Goal: Task Accomplishment & Management: Use online tool/utility

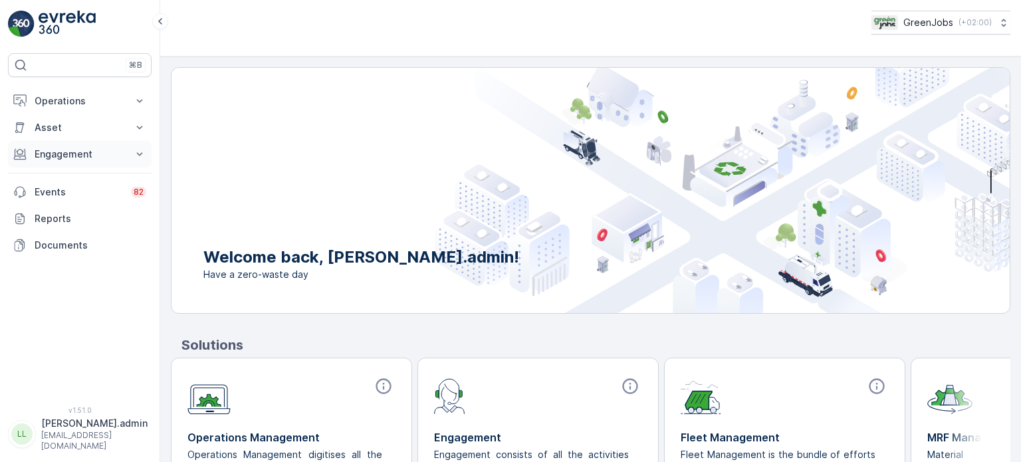
click at [68, 148] on p "Engagement" at bounding box center [80, 154] width 90 height 13
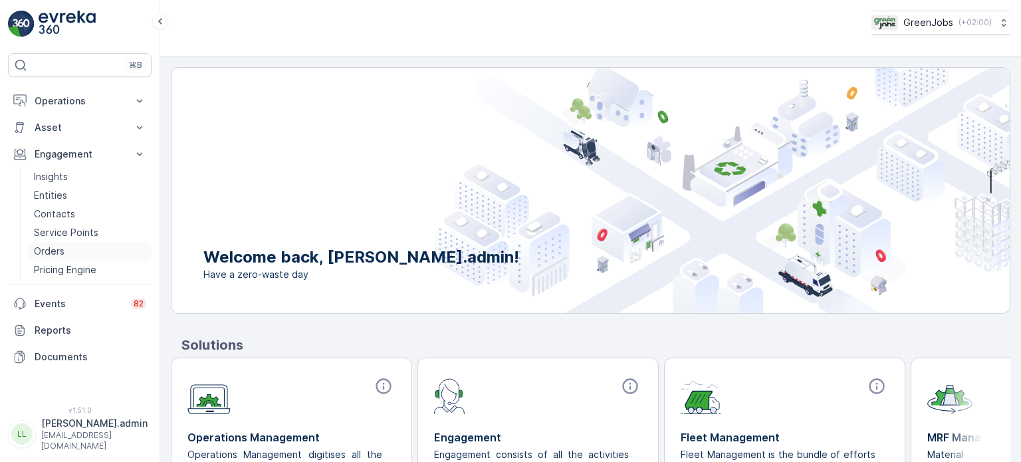
click at [58, 247] on p "Orders" at bounding box center [49, 251] width 31 height 13
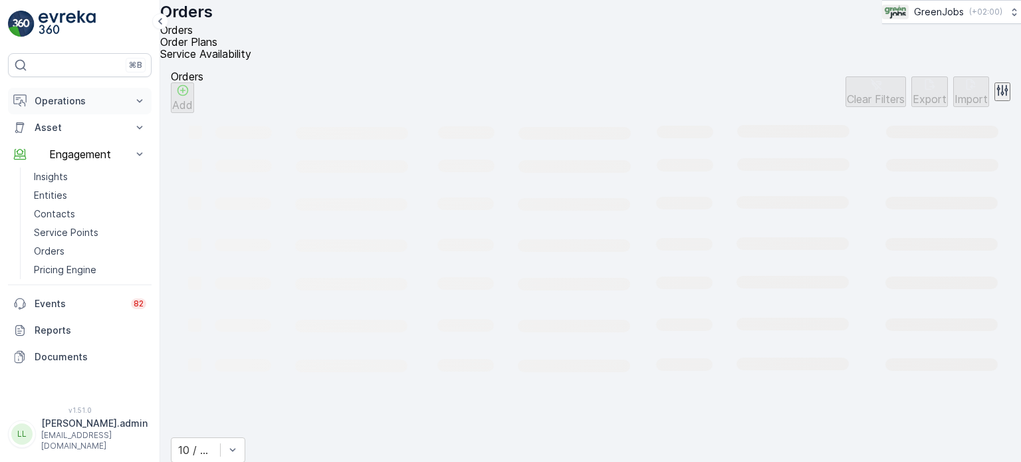
click at [64, 103] on p "Operations" at bounding box center [80, 100] width 90 height 13
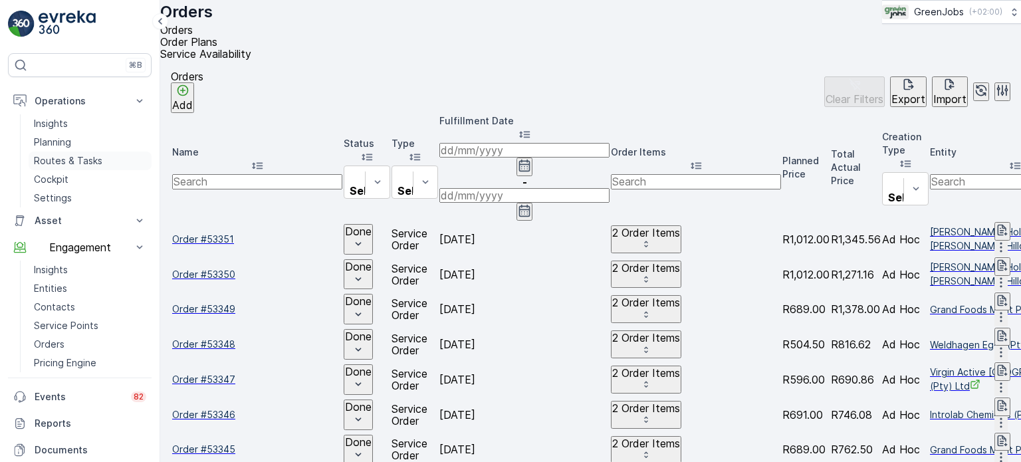
click at [71, 158] on p "Routes & Tasks" at bounding box center [68, 160] width 68 height 13
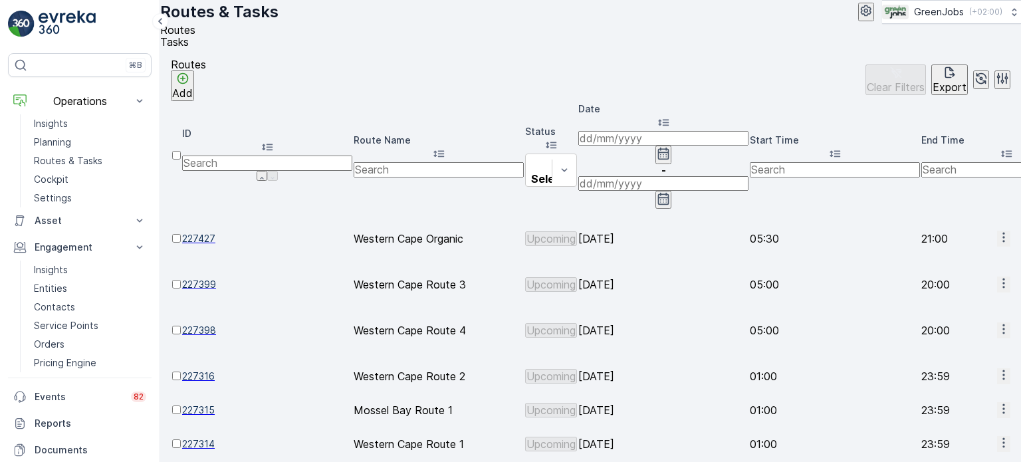
click at [189, 49] on span "Tasks" at bounding box center [174, 41] width 29 height 13
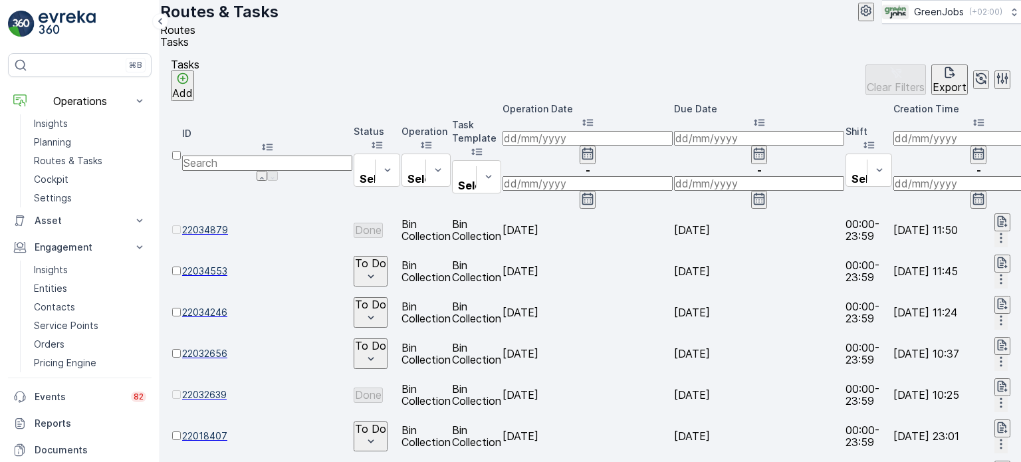
click at [264, 155] on input "number" at bounding box center [267, 162] width 170 height 15
type input "21604622"
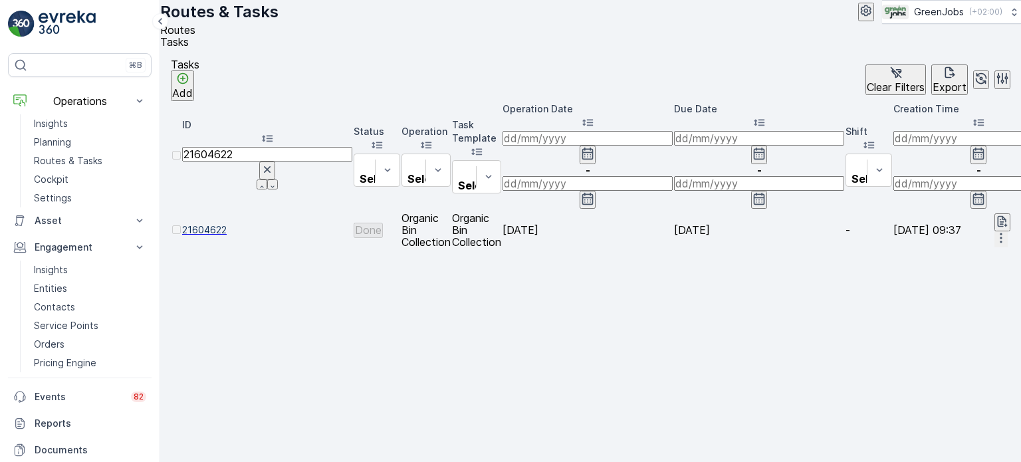
click at [994, 231] on icon "button" at bounding box center [1000, 237] width 13 height 13
click at [960, 187] on span "See More Details" at bounding box center [984, 192] width 77 height 13
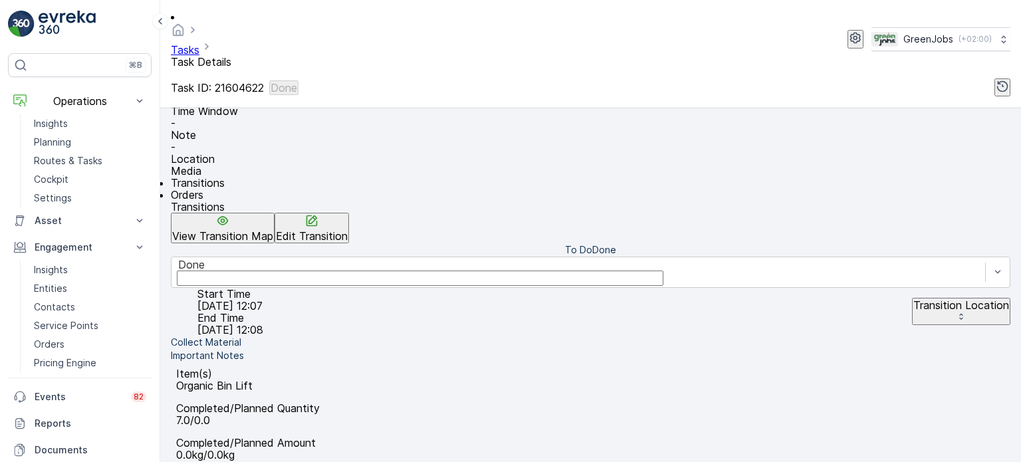
scroll to position [266, 0]
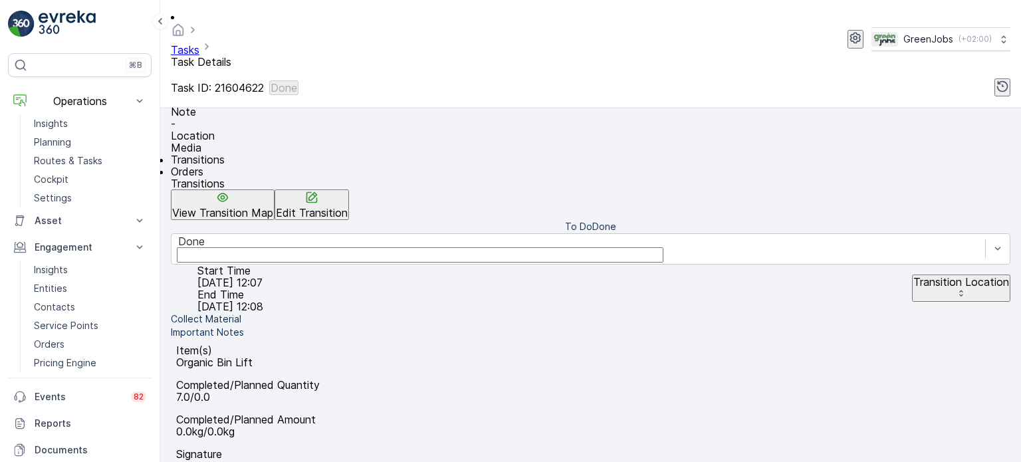
click at [258, 165] on li "Orders" at bounding box center [590, 171] width 839 height 12
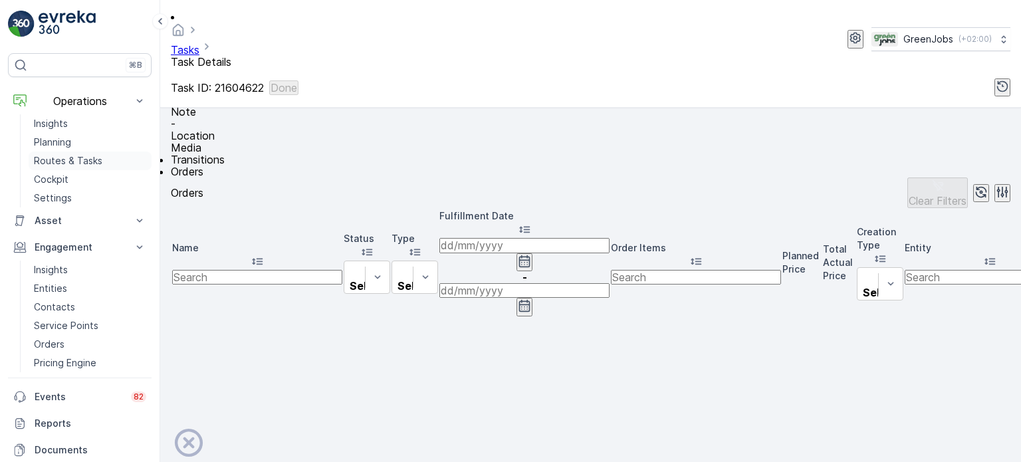
click at [88, 153] on link "Routes & Tasks" at bounding box center [90, 161] width 123 height 19
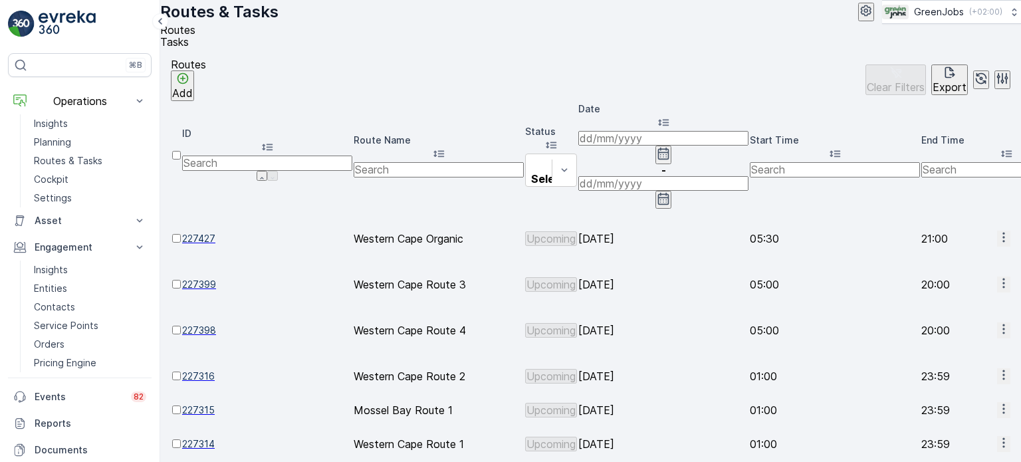
click at [669, 148] on icon "button" at bounding box center [663, 154] width 11 height 12
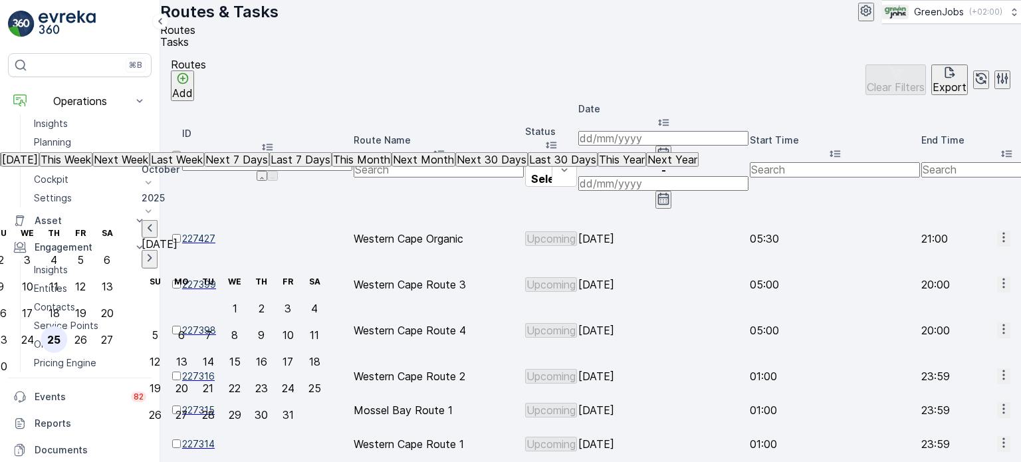
click at [60, 334] on div "25" at bounding box center [53, 340] width 13 height 12
type input "[DATE]"
click at [60, 334] on div "25" at bounding box center [53, 340] width 13 height 12
type input "[DATE]"
click at [60, 334] on div "25" at bounding box center [53, 340] width 13 height 12
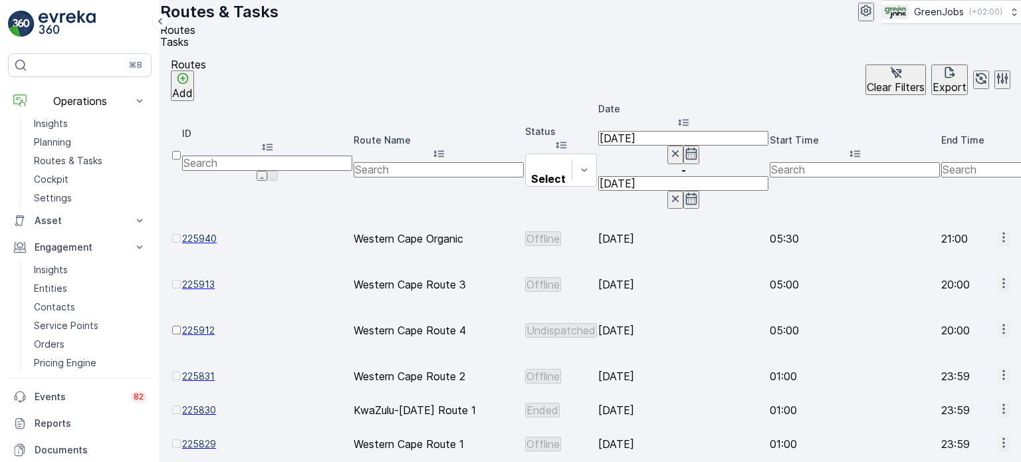
scroll to position [66, 0]
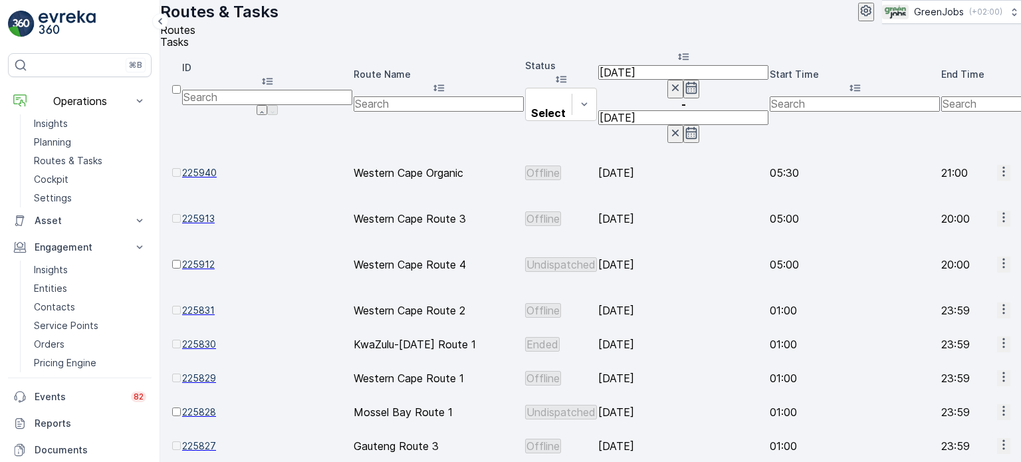
click at [953, 409] on span "See More Details" at bounding box center [969, 411] width 77 height 13
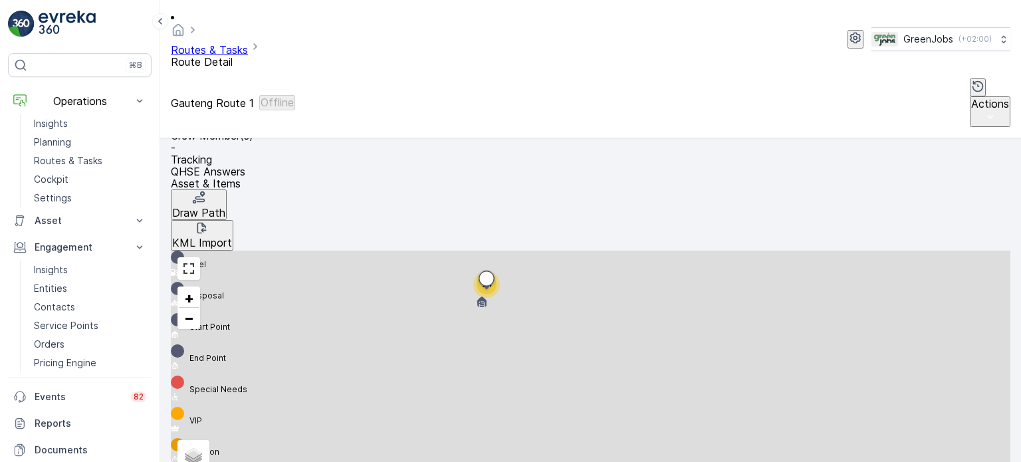
scroll to position [398, 0]
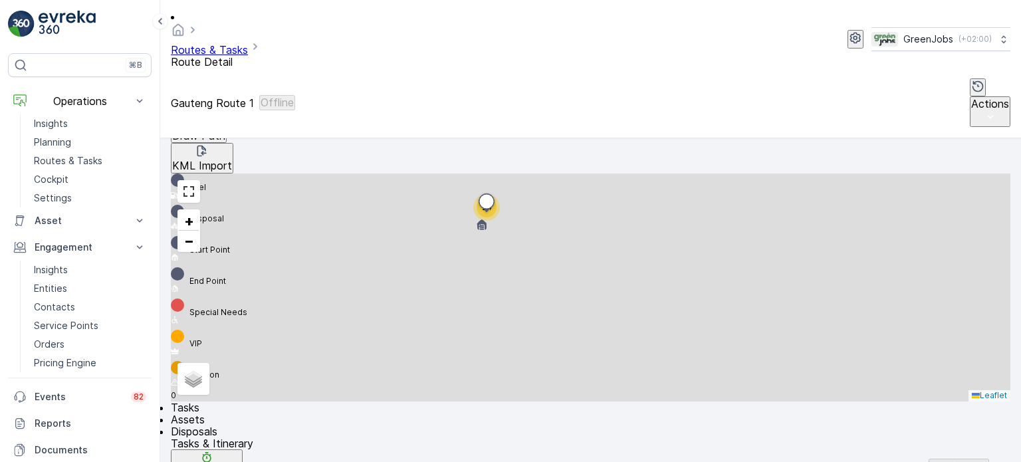
scroll to position [398, 0]
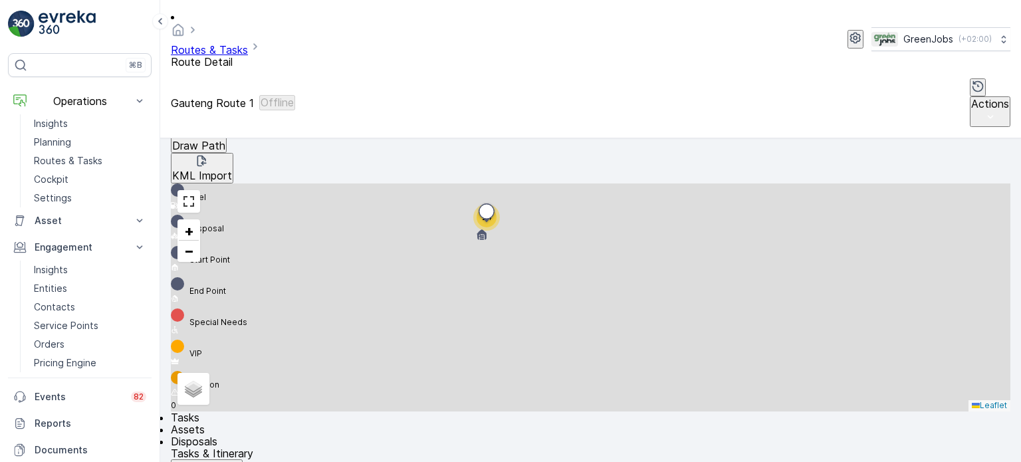
scroll to position [290, 0]
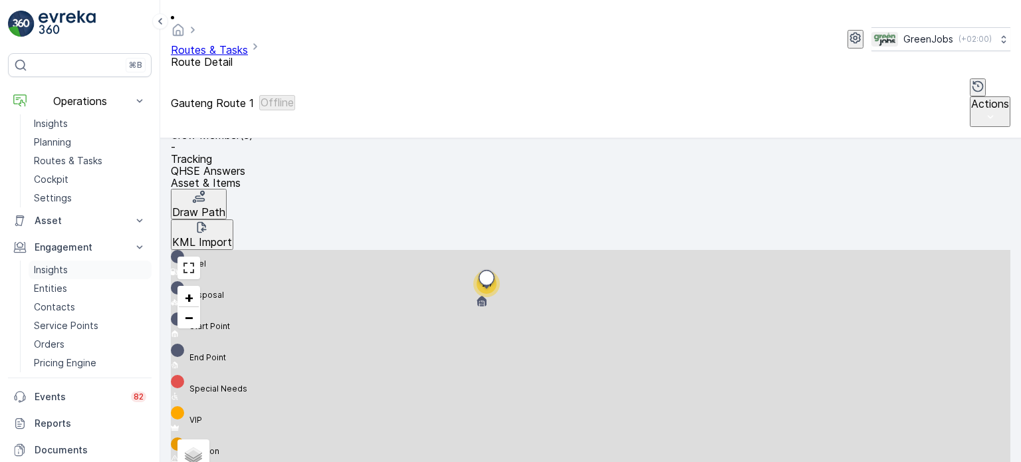
click at [53, 266] on p "Insights" at bounding box center [51, 269] width 34 height 13
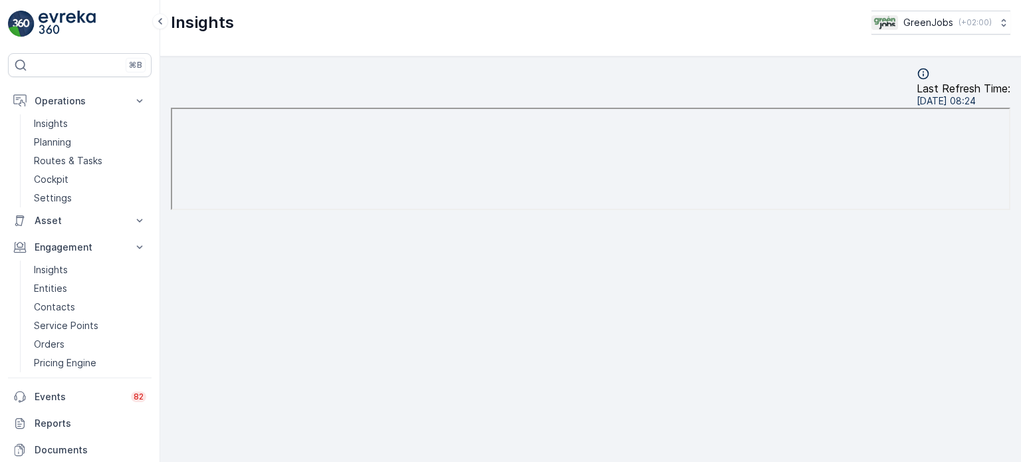
scroll to position [11, 0]
click at [94, 153] on link "Routes & Tasks" at bounding box center [90, 161] width 123 height 19
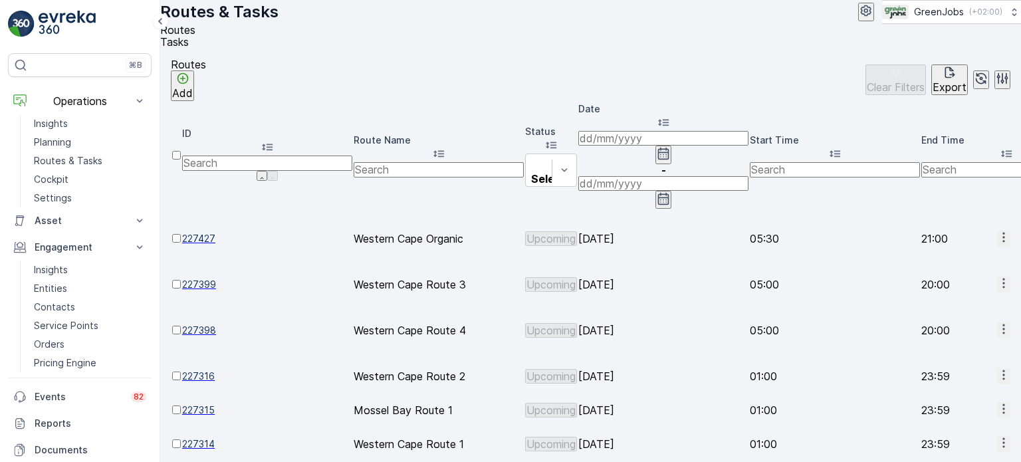
click at [669, 148] on icon "button" at bounding box center [663, 154] width 11 height 12
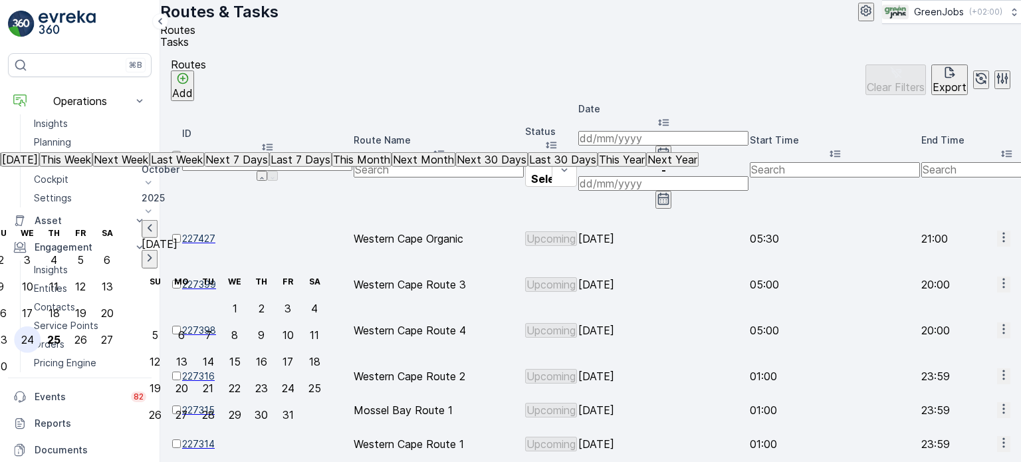
click at [34, 334] on div "24" at bounding box center [27, 340] width 13 height 12
type input "[DATE]"
click at [34, 334] on div "24" at bounding box center [27, 340] width 13 height 12
type input "[DATE]"
click at [34, 334] on div "24" at bounding box center [27, 340] width 13 height 12
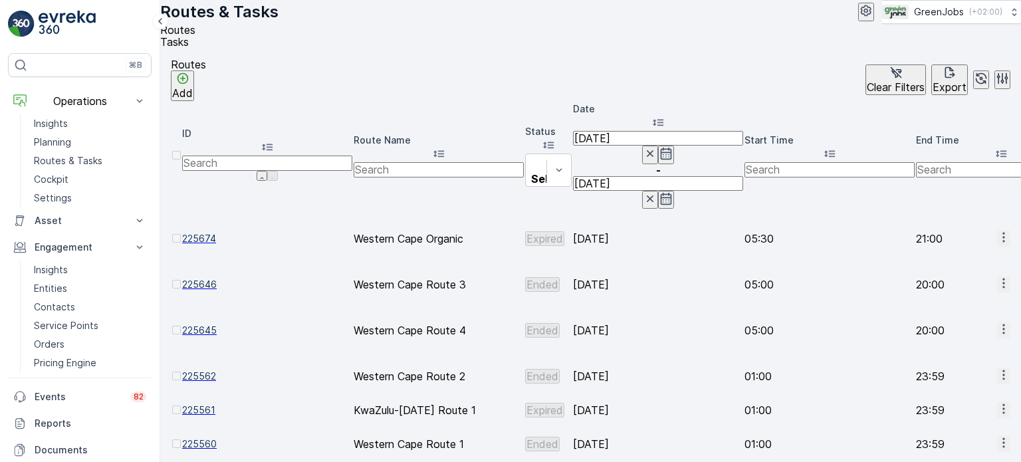
click at [997, 368] on icon "button" at bounding box center [1003, 374] width 13 height 13
click at [949, 280] on span "See More Details" at bounding box center [969, 286] width 77 height 13
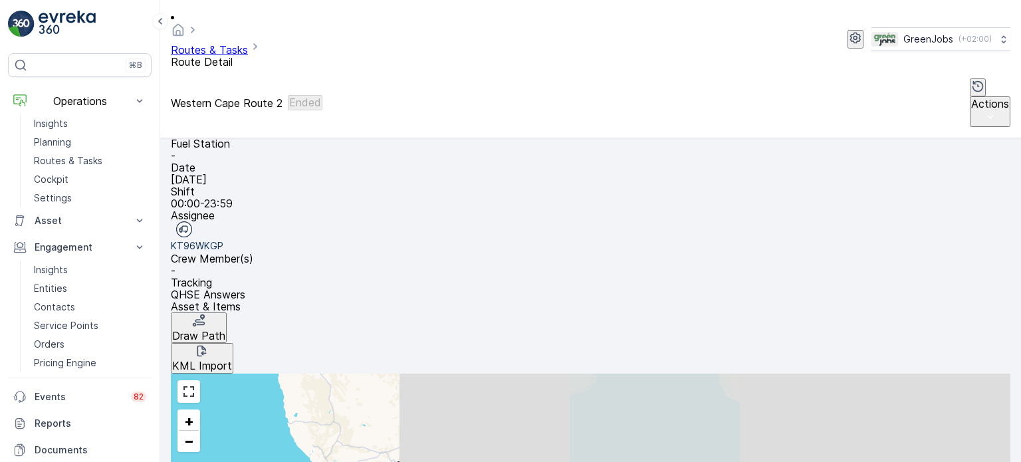
scroll to position [199, 0]
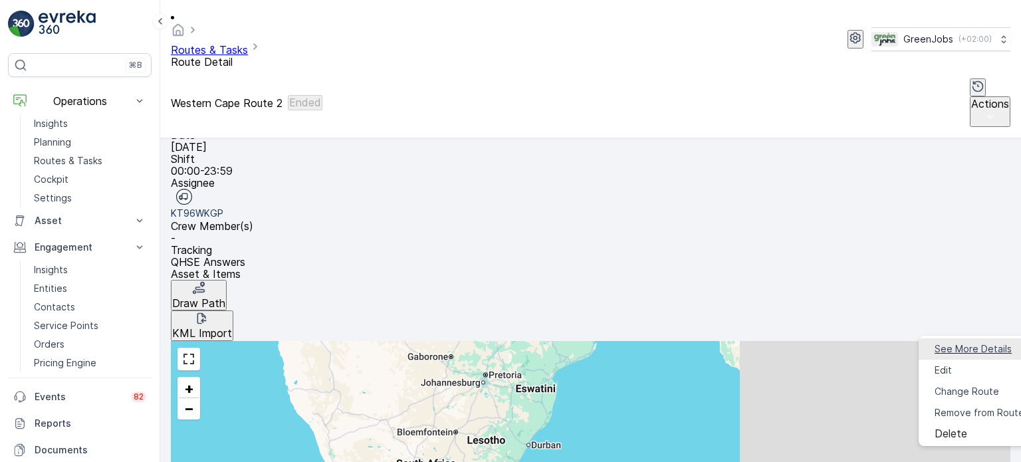
click at [945, 348] on span "See More Details" at bounding box center [972, 348] width 77 height 13
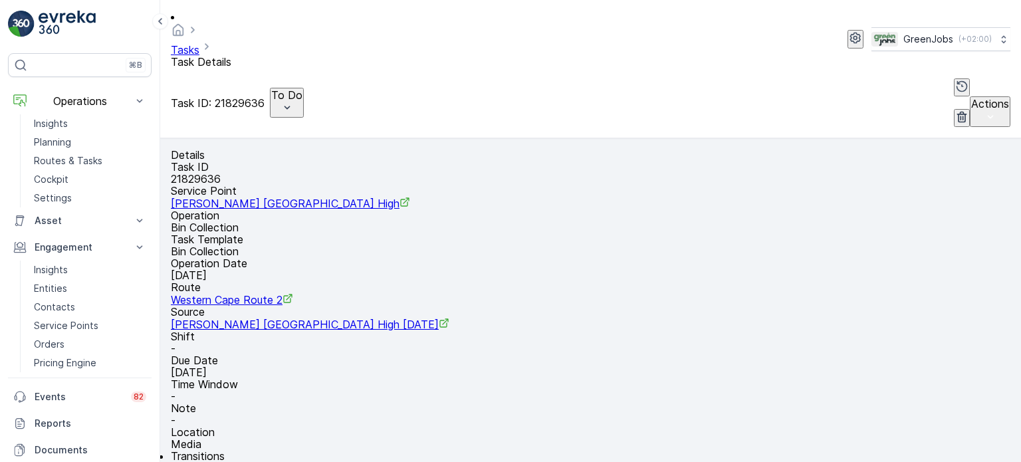
click at [302, 89] on p "To Do" at bounding box center [286, 95] width 31 height 12
click at [321, 75] on span "Done" at bounding box center [324, 76] width 24 height 13
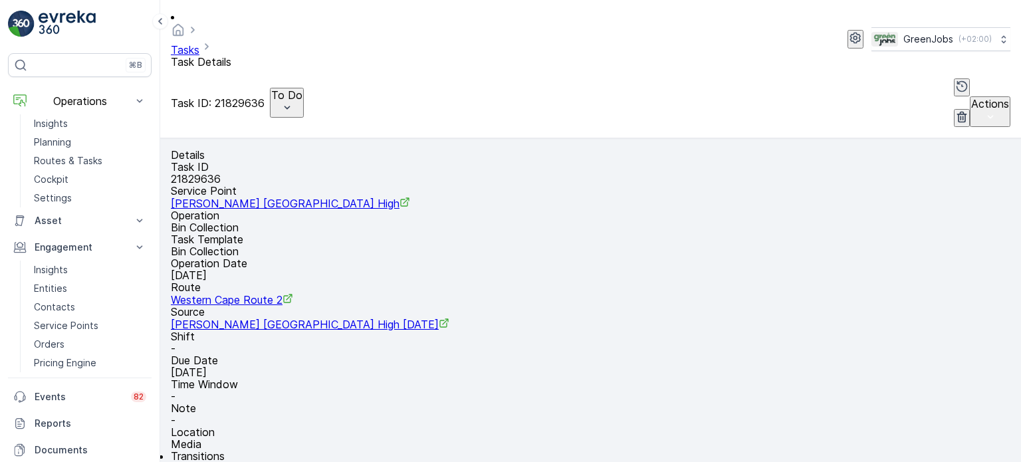
type Quantity "0"
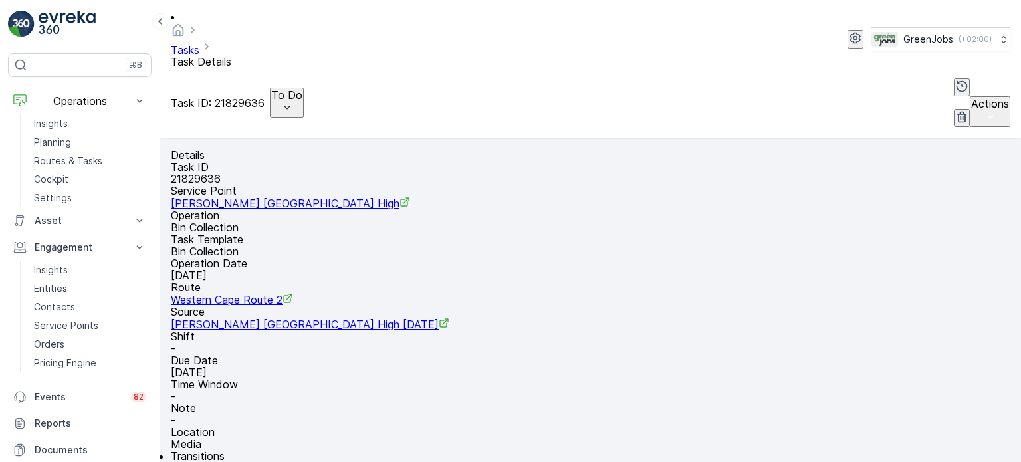
type Quantity "0"
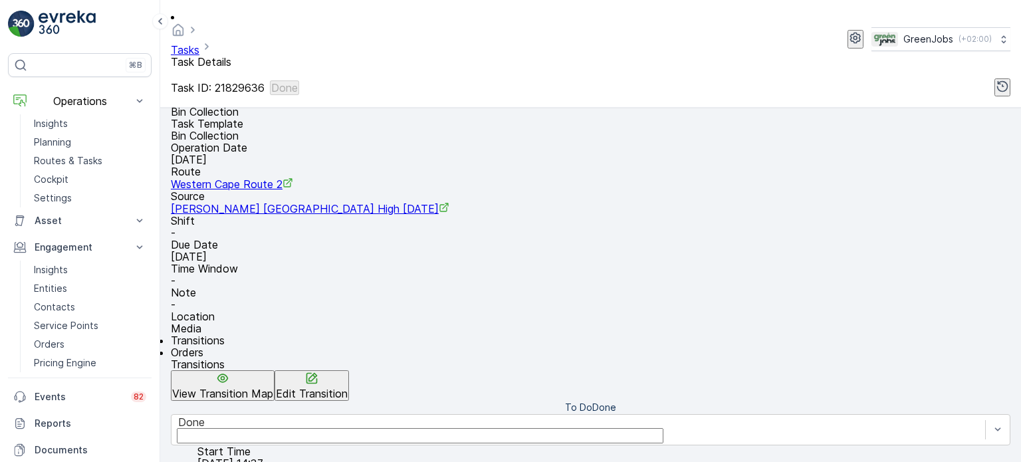
scroll to position [199, 0]
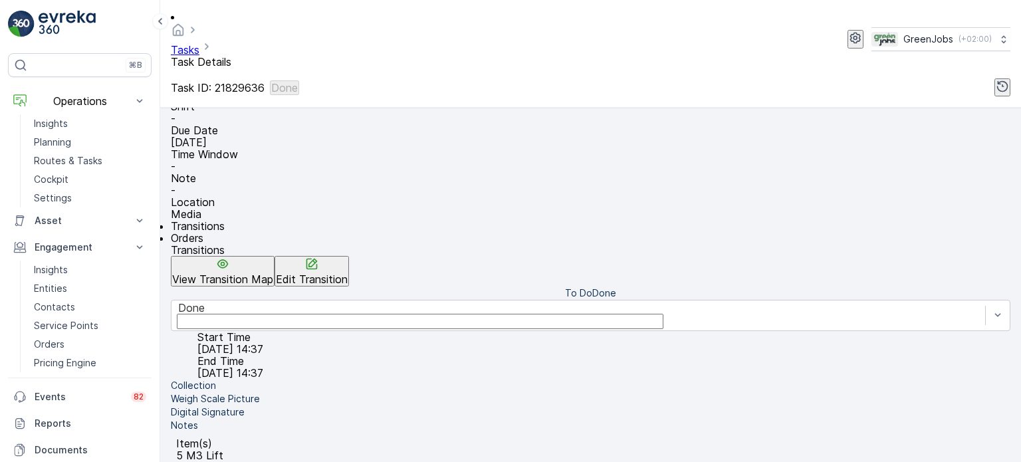
click at [203, 231] on span "Orders" at bounding box center [187, 237] width 33 height 13
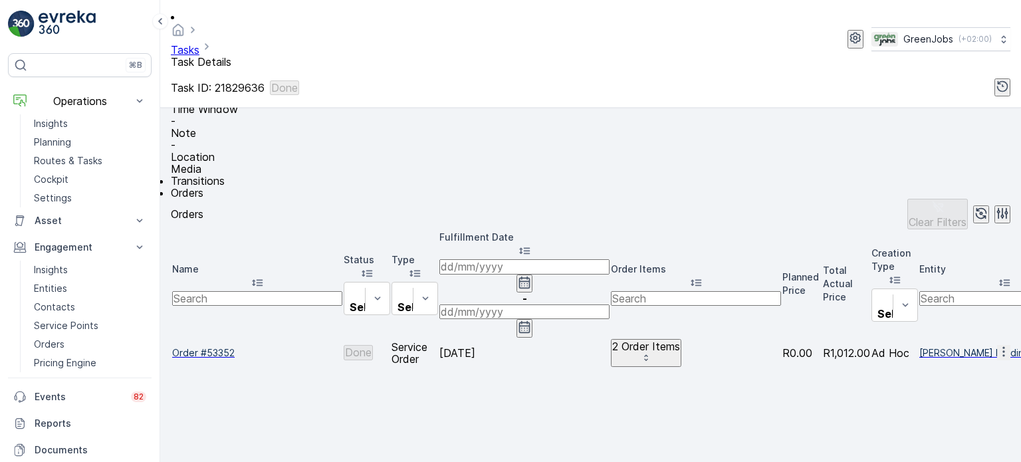
scroll to position [266, 0]
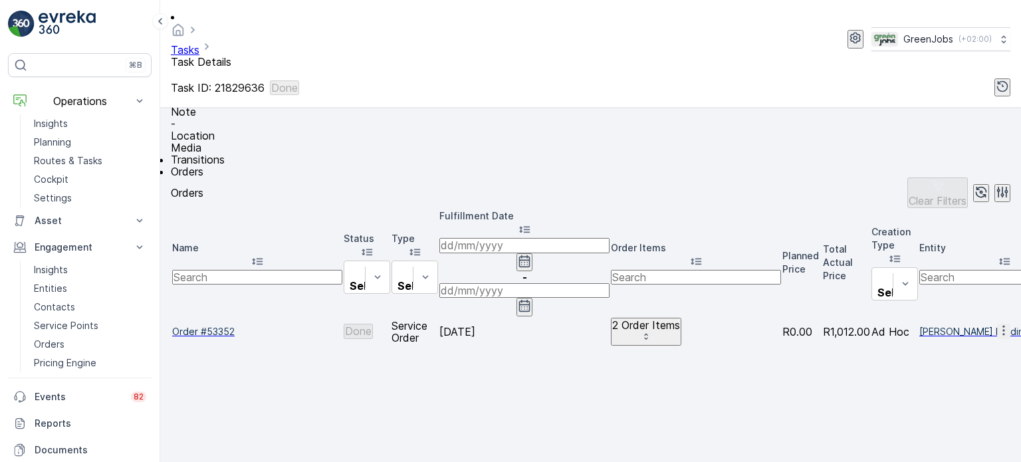
click at [233, 325] on span "Order #53352" at bounding box center [257, 331] width 170 height 13
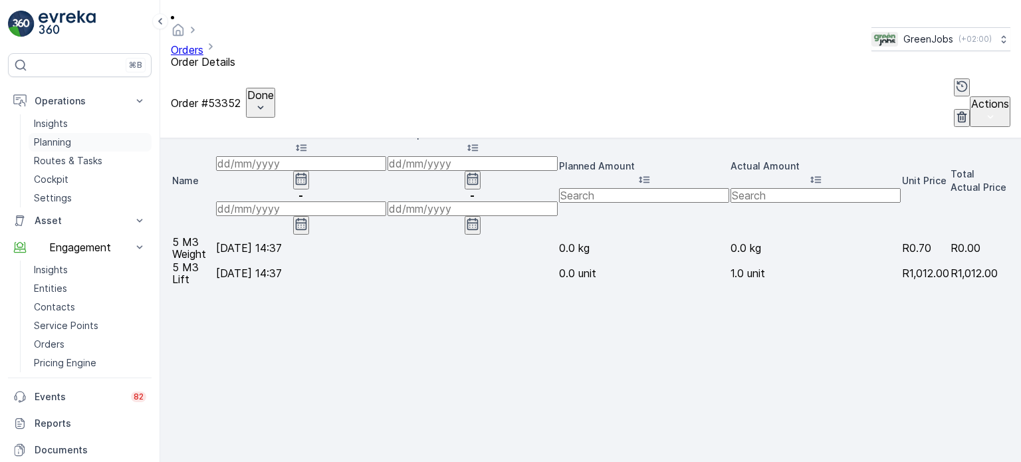
click at [66, 139] on p "Planning" at bounding box center [52, 142] width 37 height 13
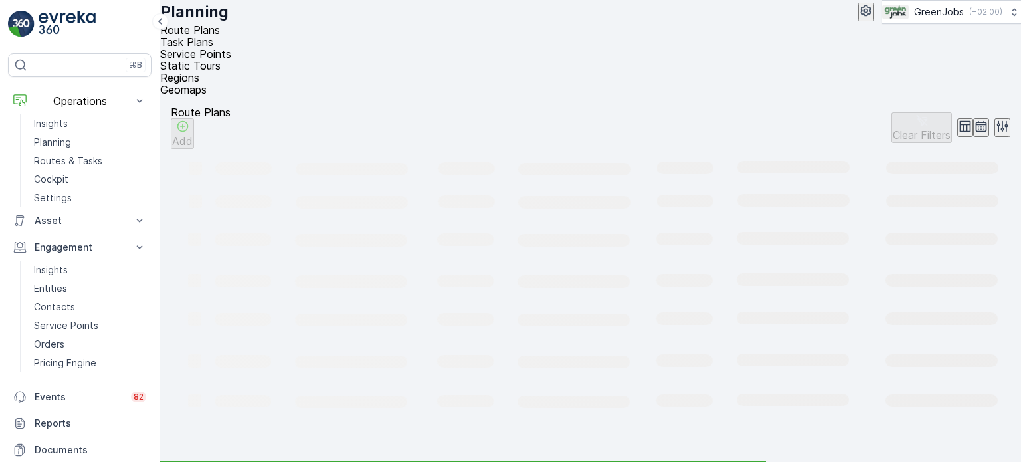
click at [231, 50] on span "Service Points" at bounding box center [195, 53] width 71 height 13
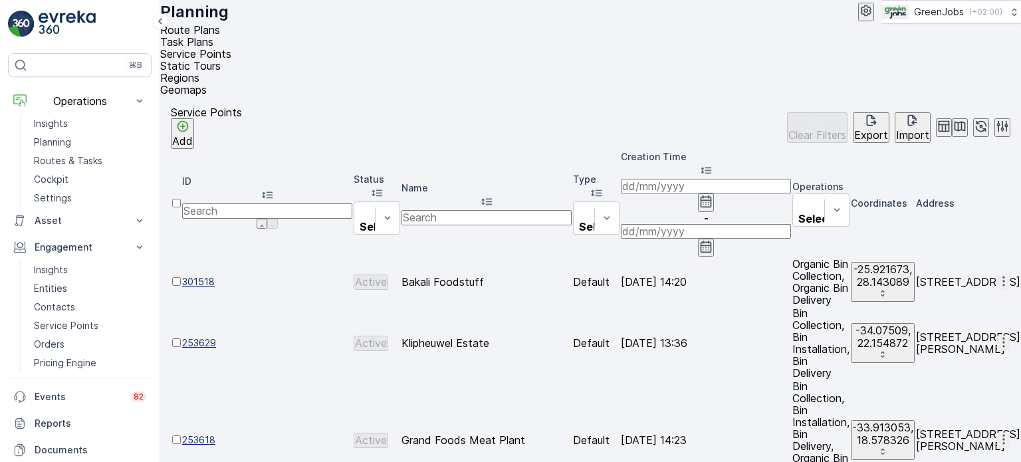
click at [546, 210] on input "text" at bounding box center [486, 217] width 170 height 15
type input "[PERSON_NAME]"
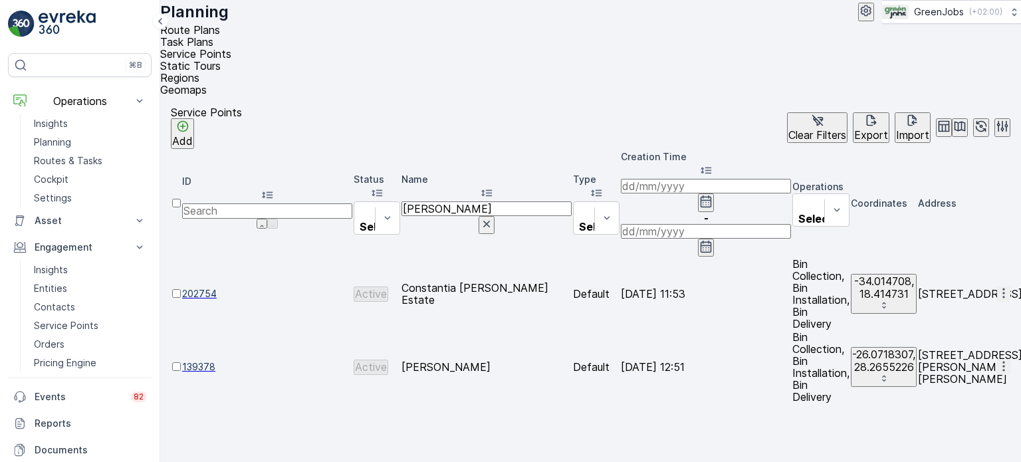
click at [997, 360] on icon "button" at bounding box center [1003, 366] width 13 height 13
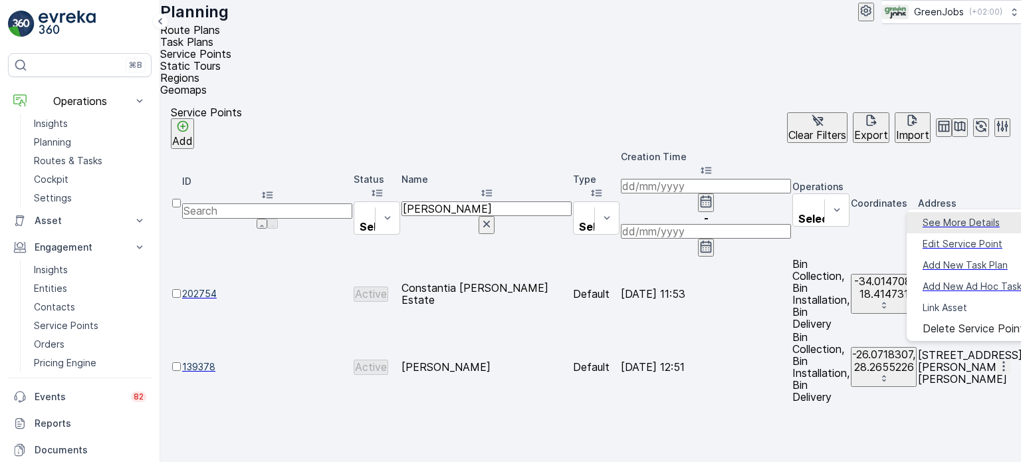
click at [954, 223] on span "See More Details" at bounding box center [960, 222] width 77 height 13
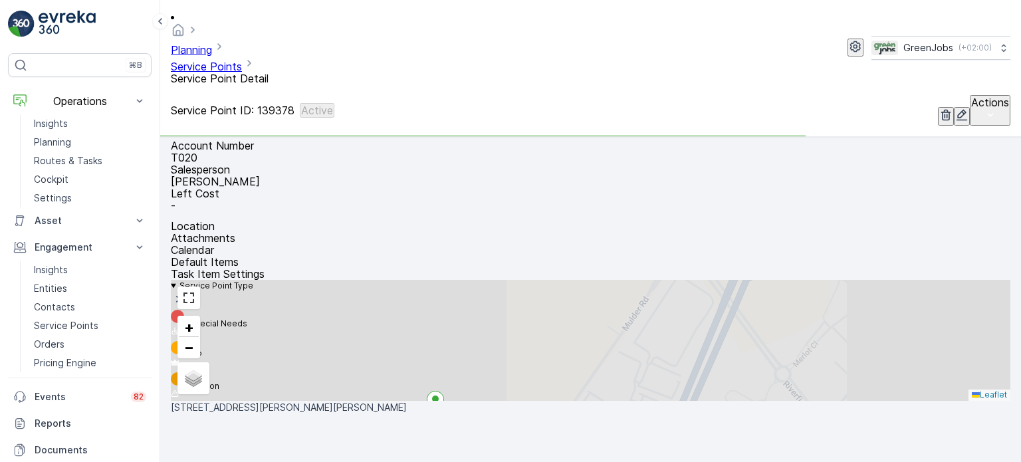
scroll to position [332, 0]
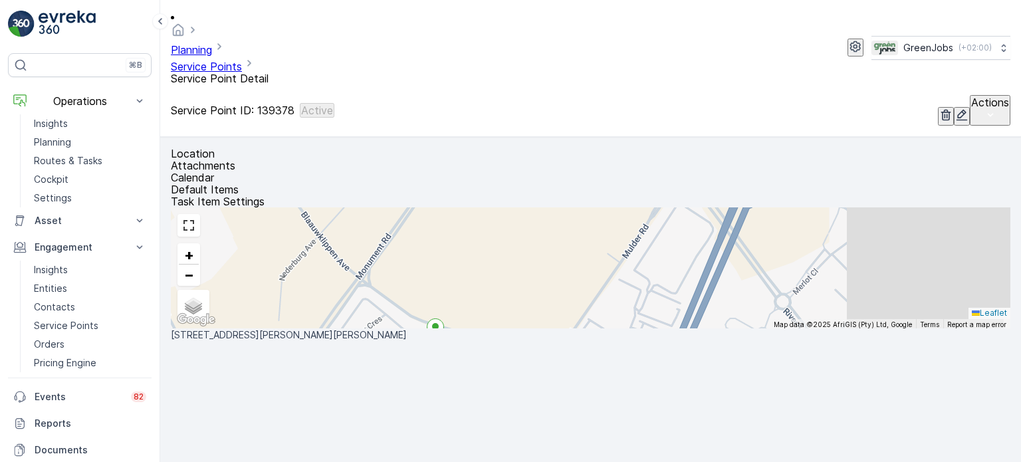
click at [952, 318] on span "See More Details" at bounding box center [984, 318] width 77 height 13
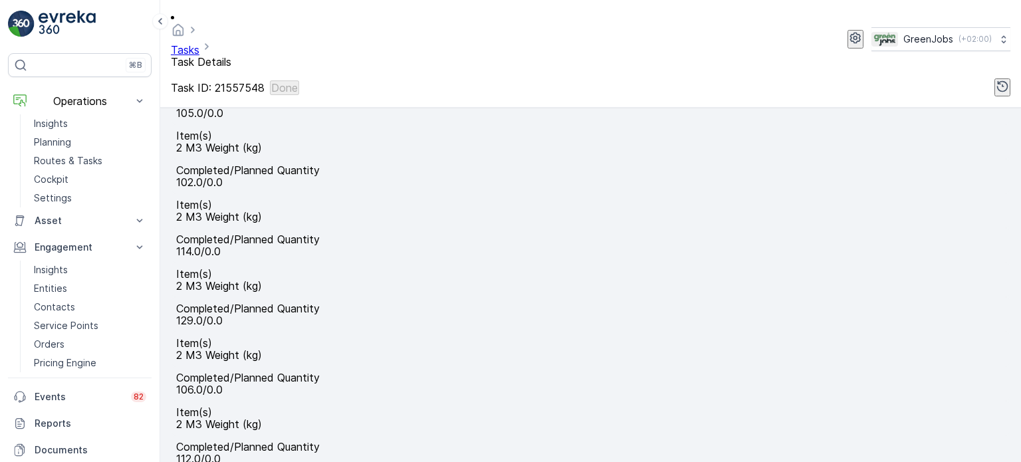
scroll to position [665, 0]
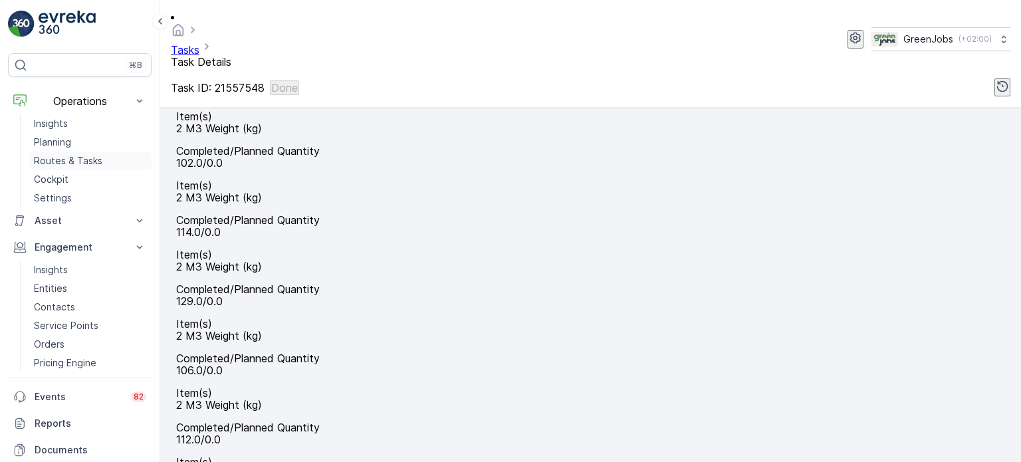
click at [51, 167] on link "Routes & Tasks" at bounding box center [90, 161] width 123 height 19
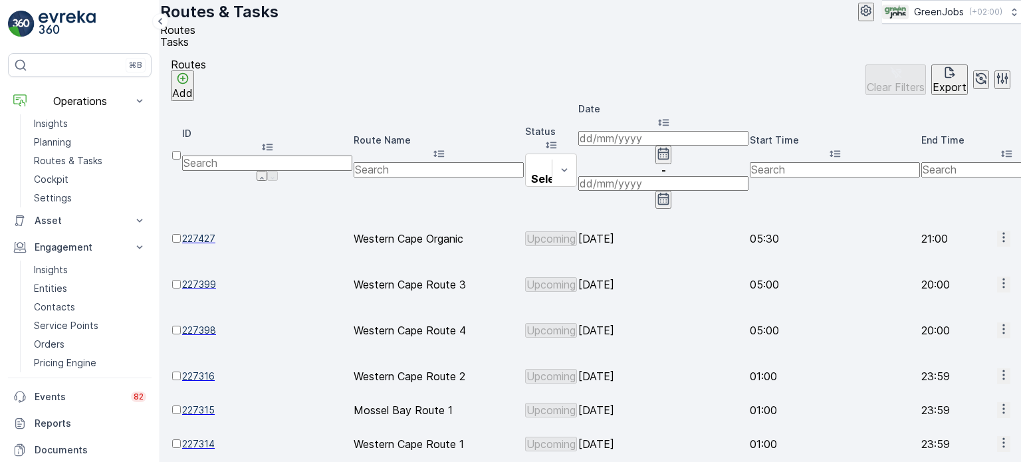
click at [669, 148] on icon "button" at bounding box center [663, 154] width 11 height 12
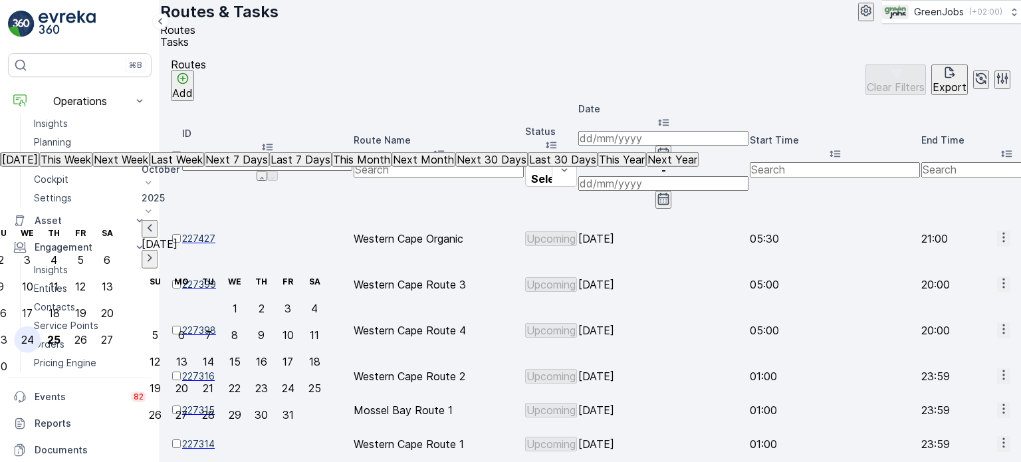
click at [34, 334] on div "24" at bounding box center [27, 340] width 13 height 12
type input "[DATE]"
click at [34, 334] on div "24" at bounding box center [27, 340] width 13 height 12
type input "[DATE]"
click at [34, 334] on div "24" at bounding box center [27, 340] width 13 height 12
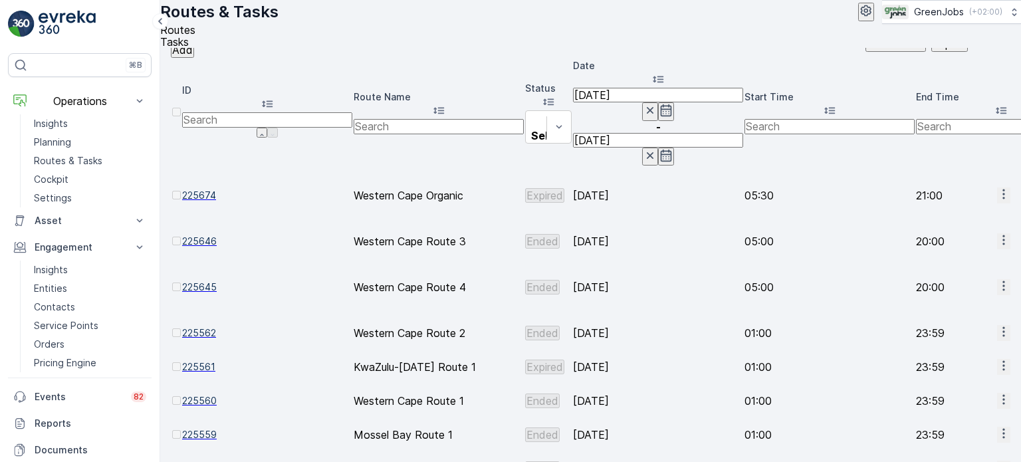
scroll to position [66, 0]
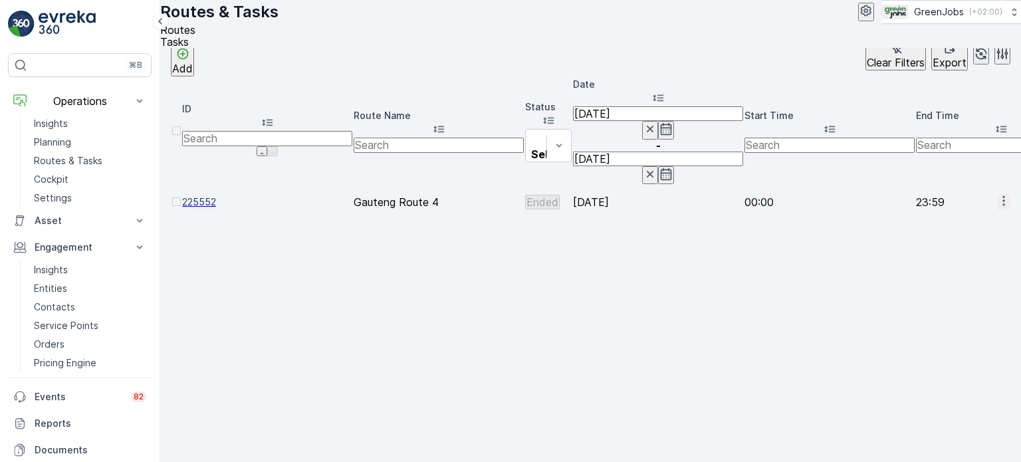
click at [1002, 196] on icon "button" at bounding box center [1003, 201] width 2 height 10
click at [954, 161] on span "See More Details" at bounding box center [969, 165] width 77 height 13
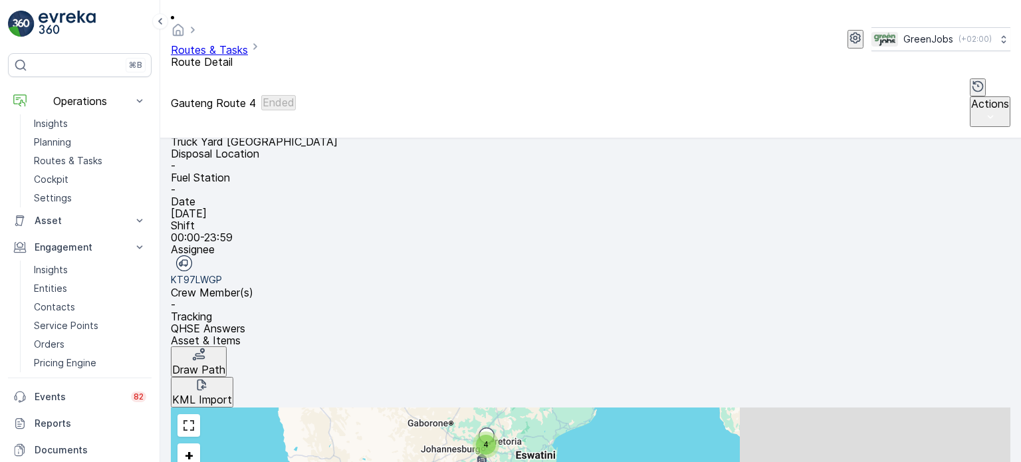
scroll to position [266, 0]
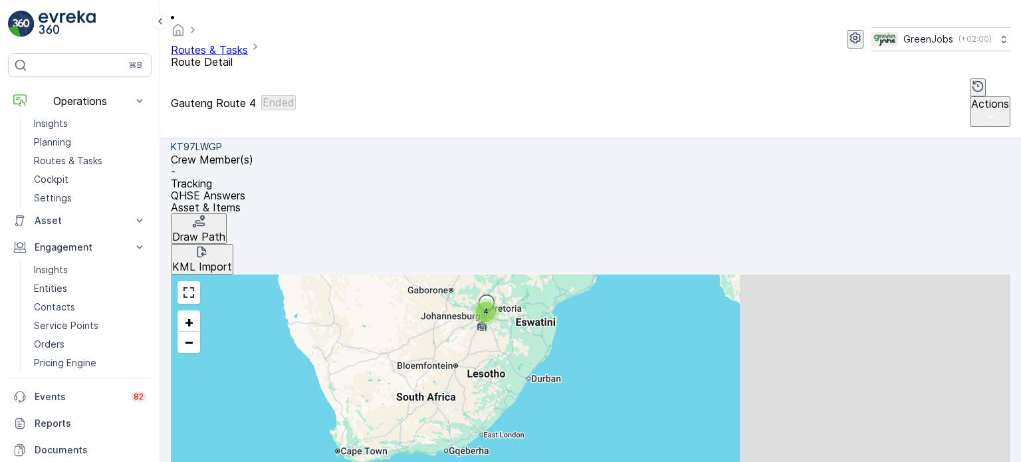
click at [966, 312] on span "See More Details" at bounding box center [984, 314] width 77 height 13
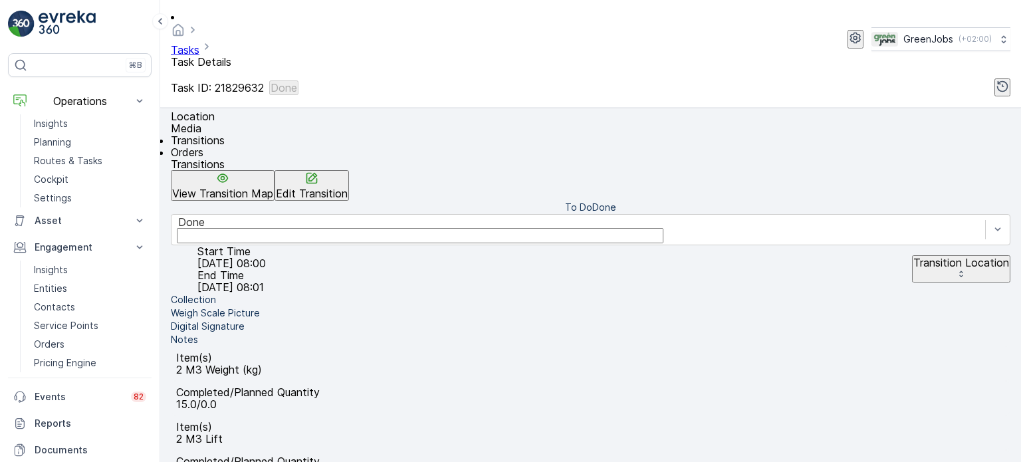
scroll to position [332, 0]
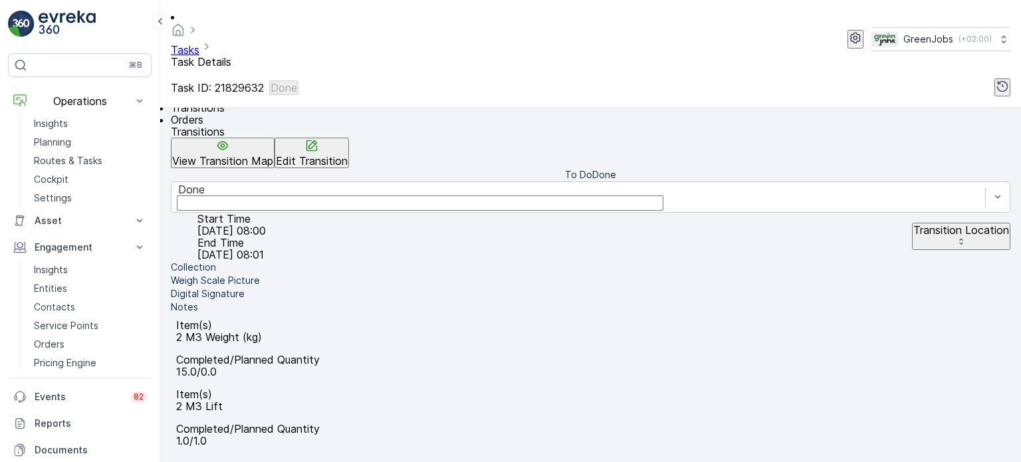
click at [349, 138] on button "Edit Transition" at bounding box center [311, 153] width 74 height 31
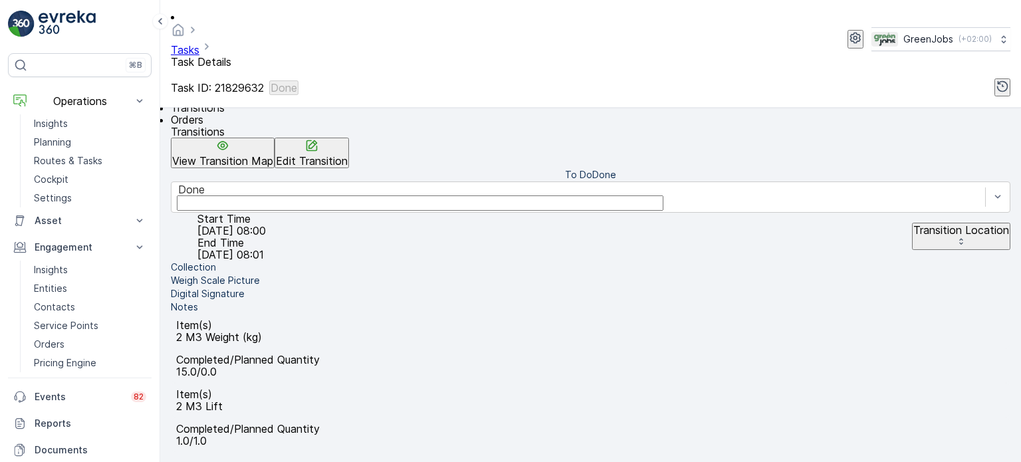
type Quantity "105"
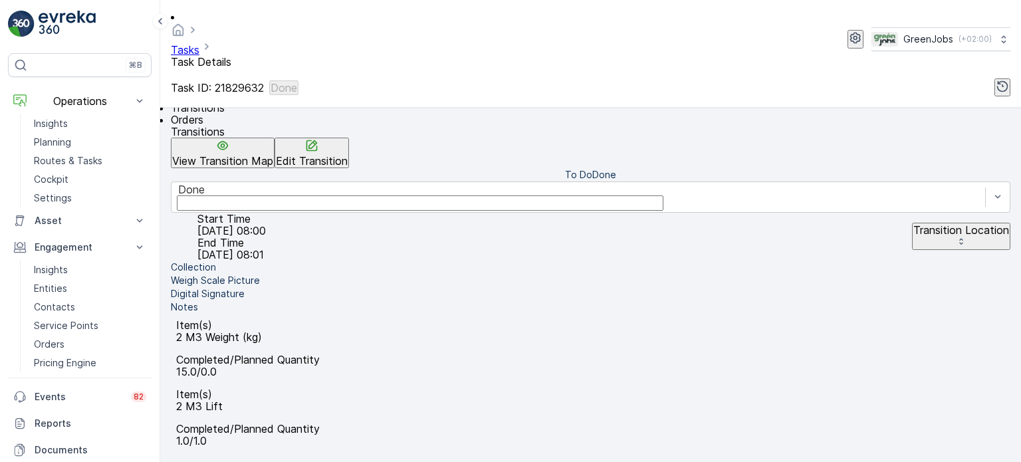
type Quantity "100"
drag, startPoint x: 983, startPoint y: 294, endPoint x: 893, endPoint y: 180, distance: 144.8
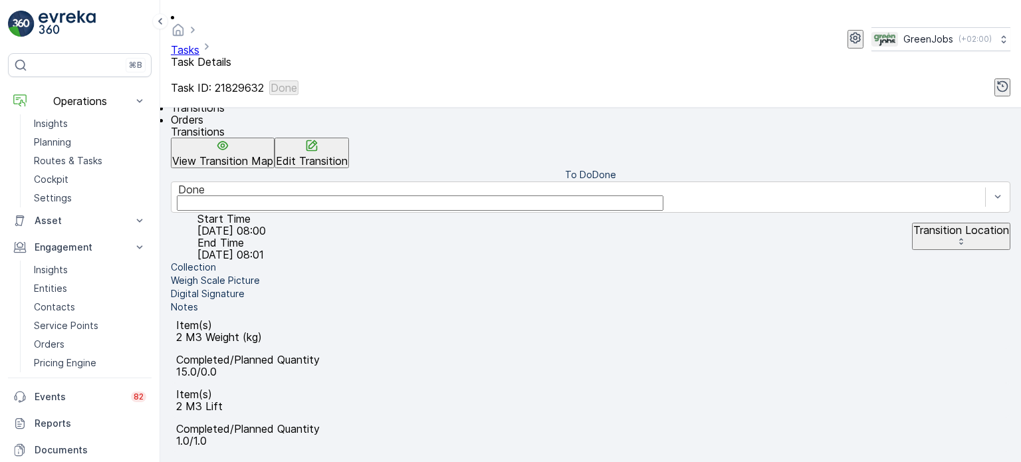
type Quantity "102"
drag, startPoint x: 977, startPoint y: 292, endPoint x: 973, endPoint y: 278, distance: 13.9
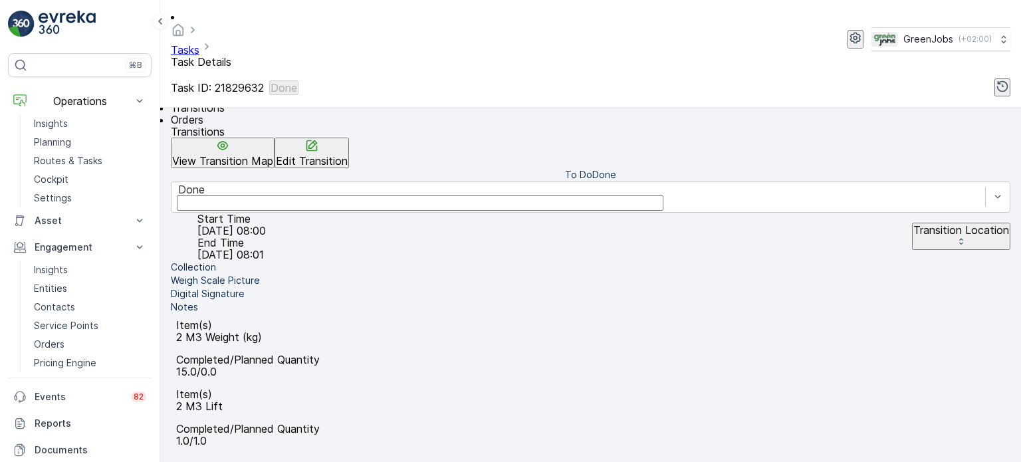
type Quantity "125"
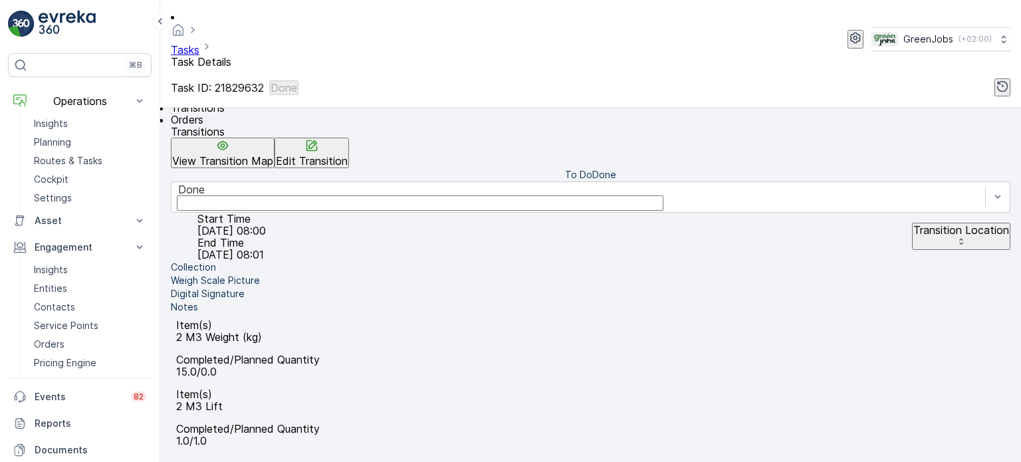
drag, startPoint x: 837, startPoint y: 276, endPoint x: 832, endPoint y: 268, distance: 9.2
type Quantity "114"
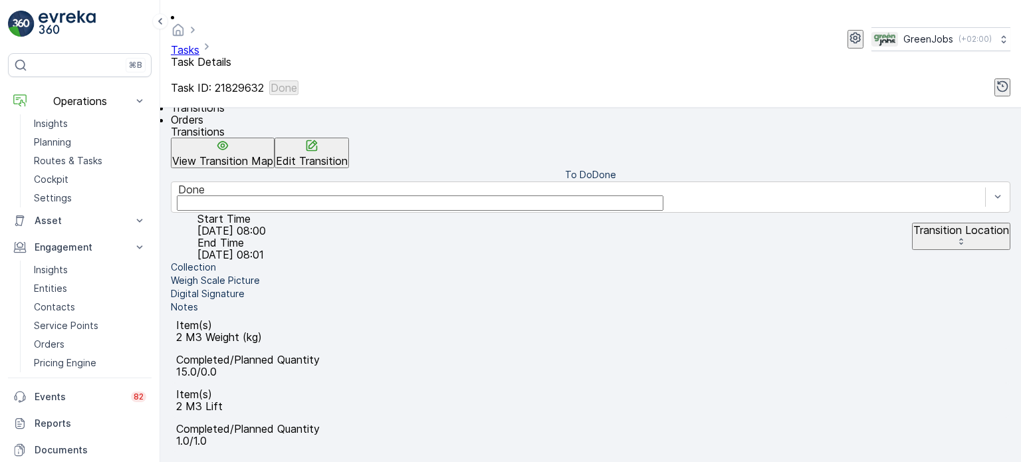
type Quantity "117"
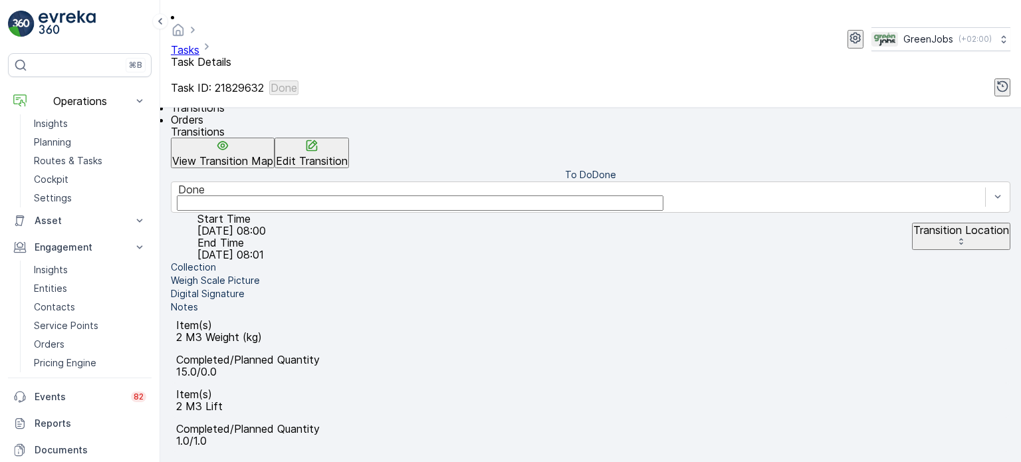
type Quantity "103"
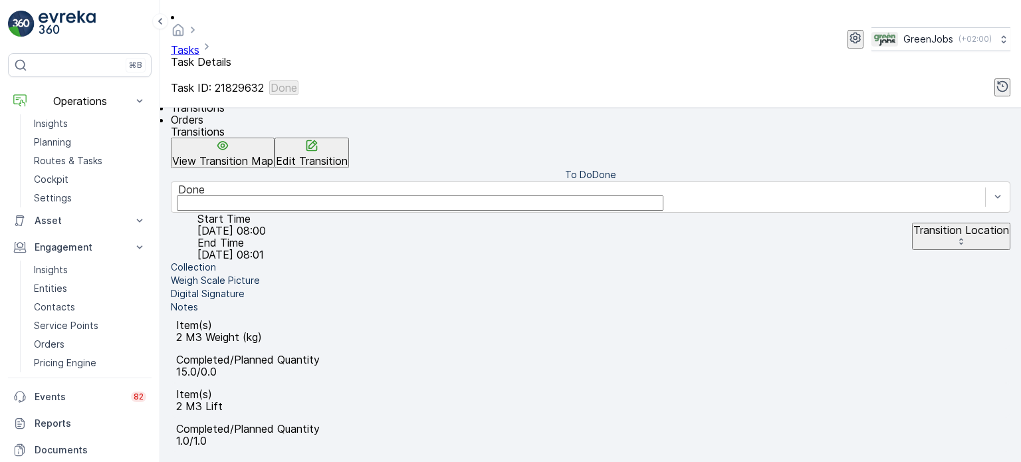
type Quantity "161"
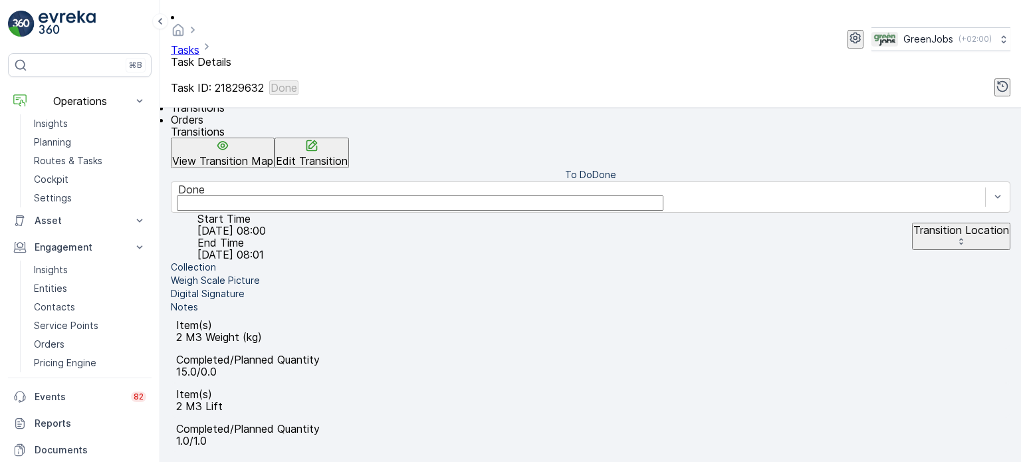
type Quantity "112"
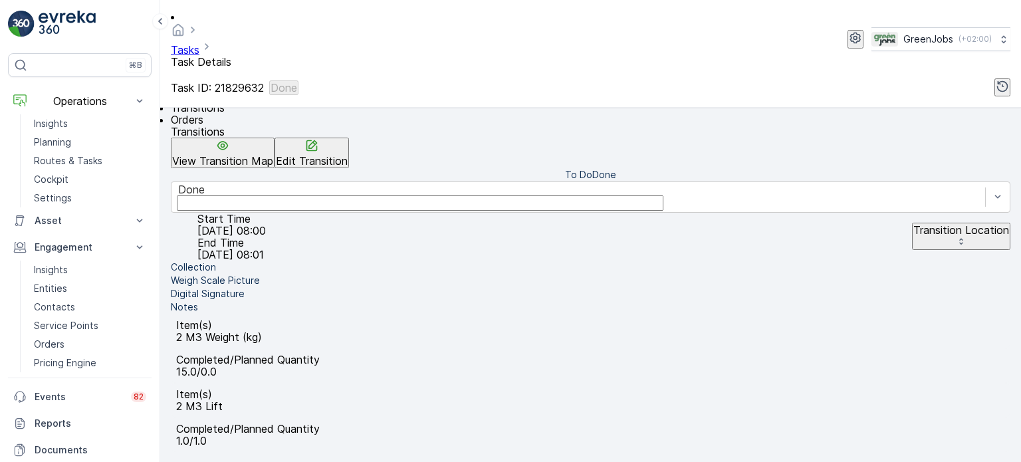
type Quantity "104"
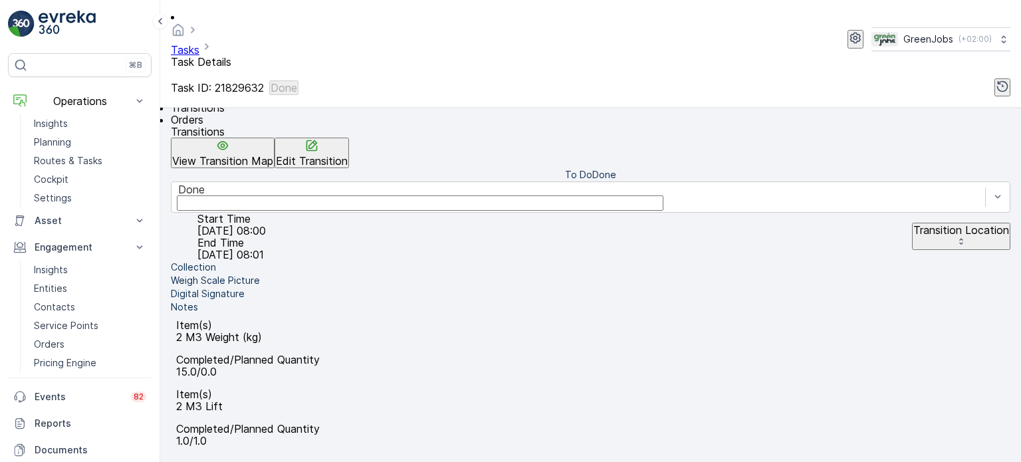
type Quantity "100"
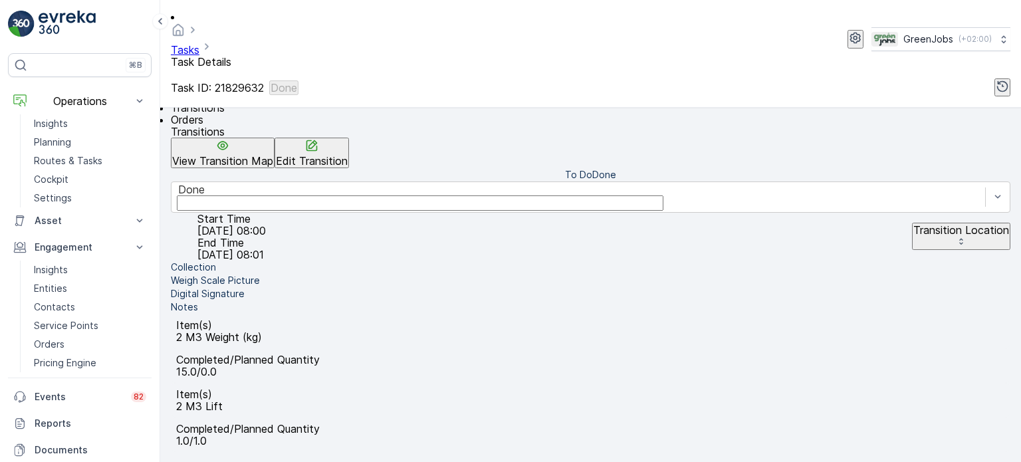
type Quantity "103"
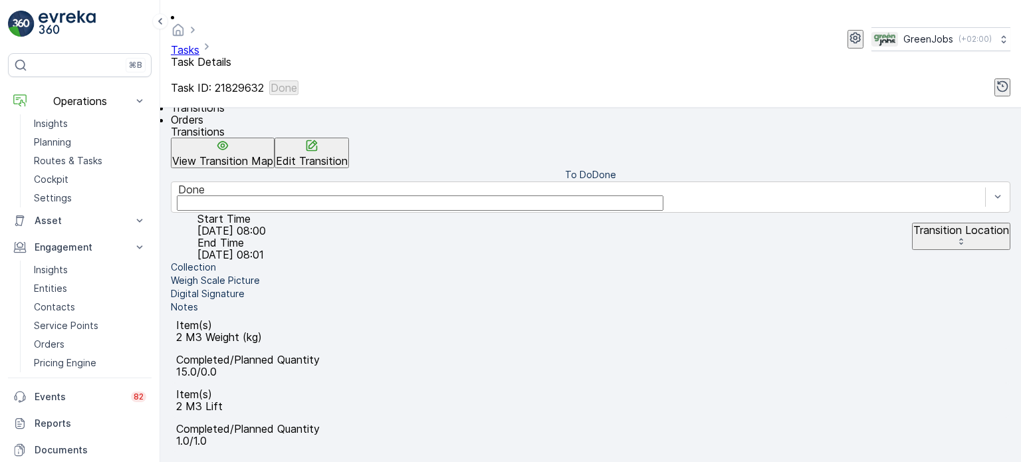
type Quantity "115"
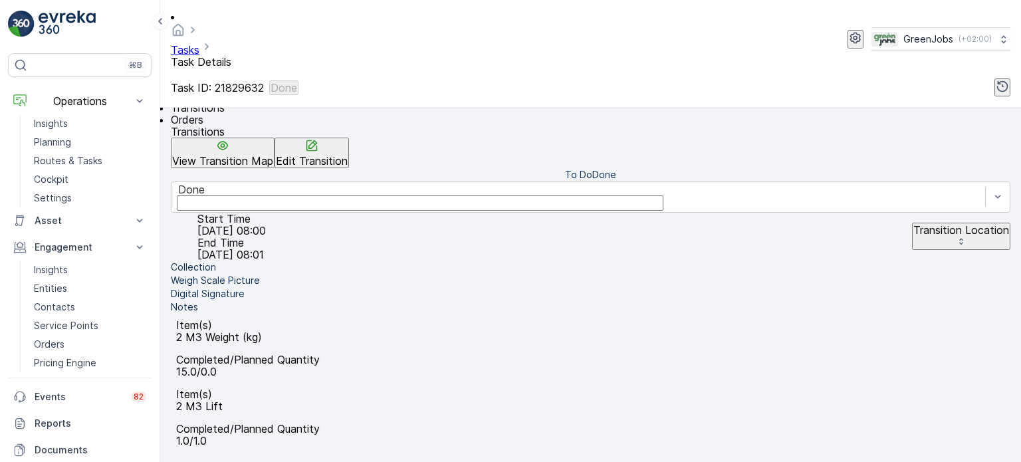
type Quantity "113"
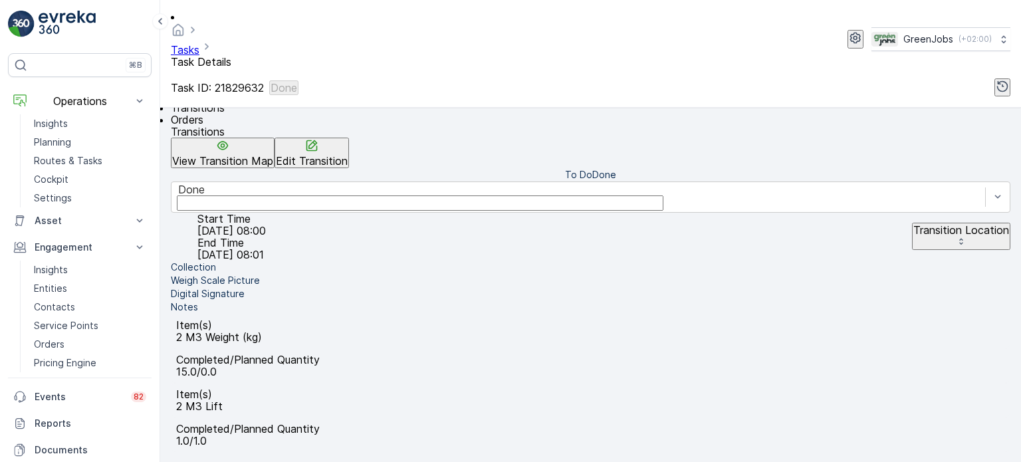
type Quantity "14"
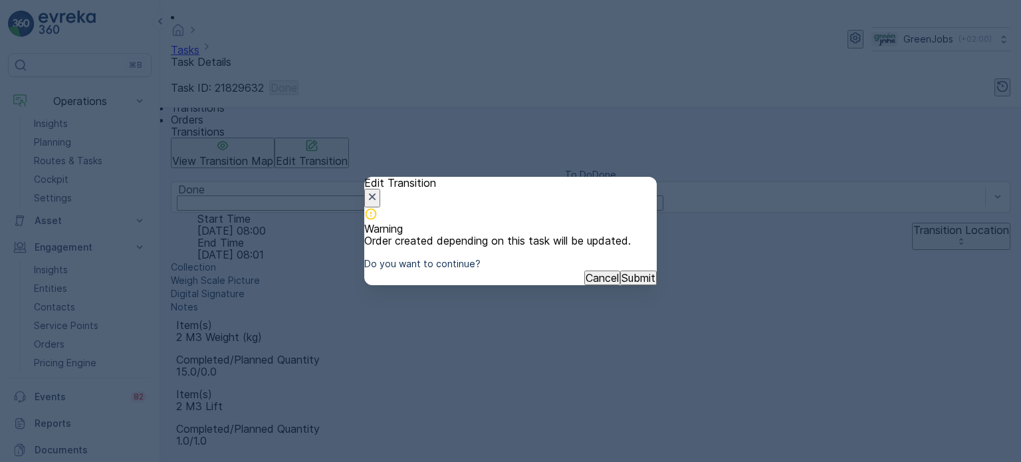
click at [621, 284] on p "Submit" at bounding box center [638, 278] width 34 height 12
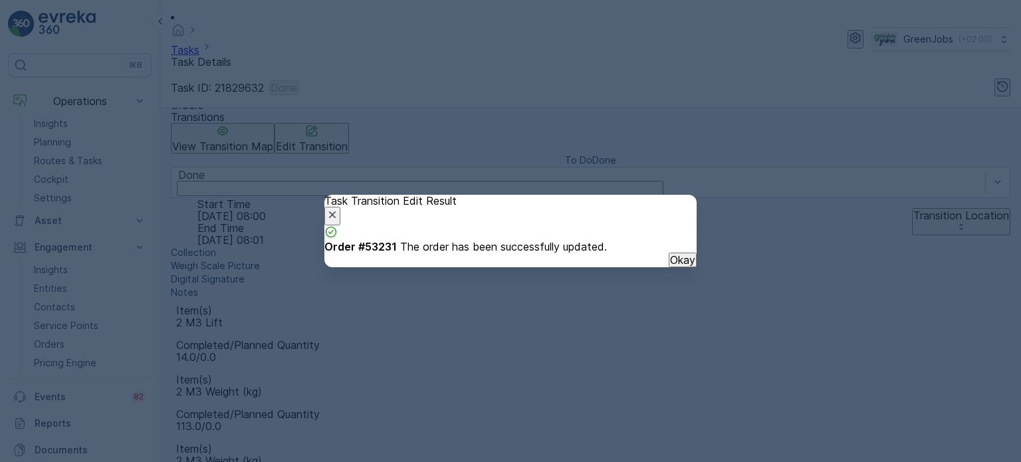
click at [670, 266] on p "Okay" at bounding box center [682, 260] width 25 height 12
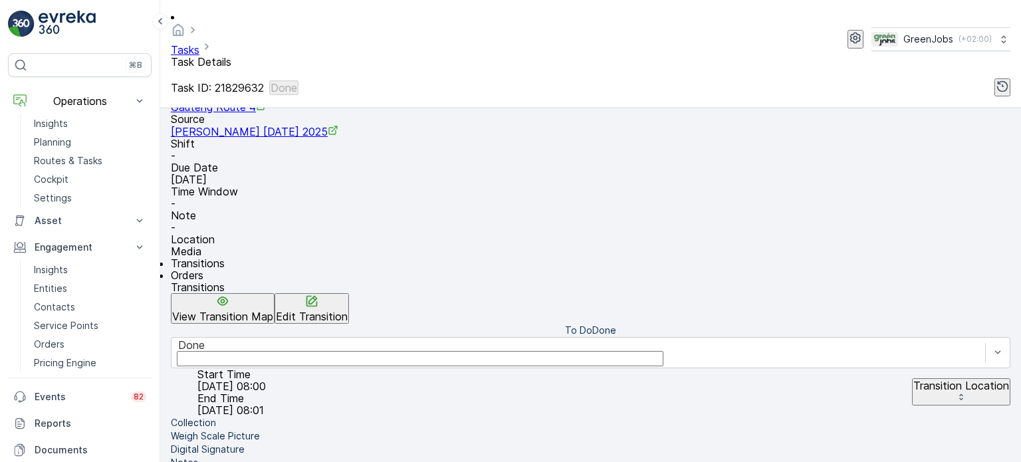
scroll to position [133, 0]
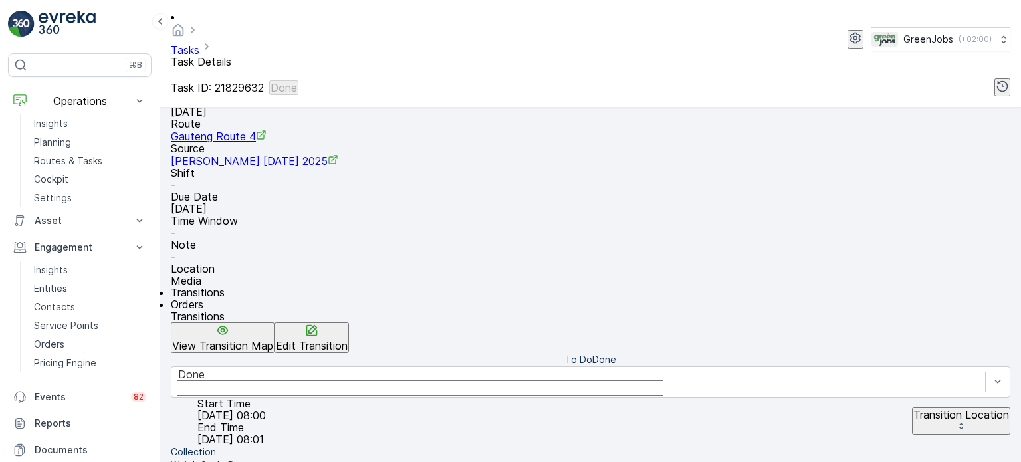
click at [203, 298] on span "Orders" at bounding box center [187, 304] width 33 height 13
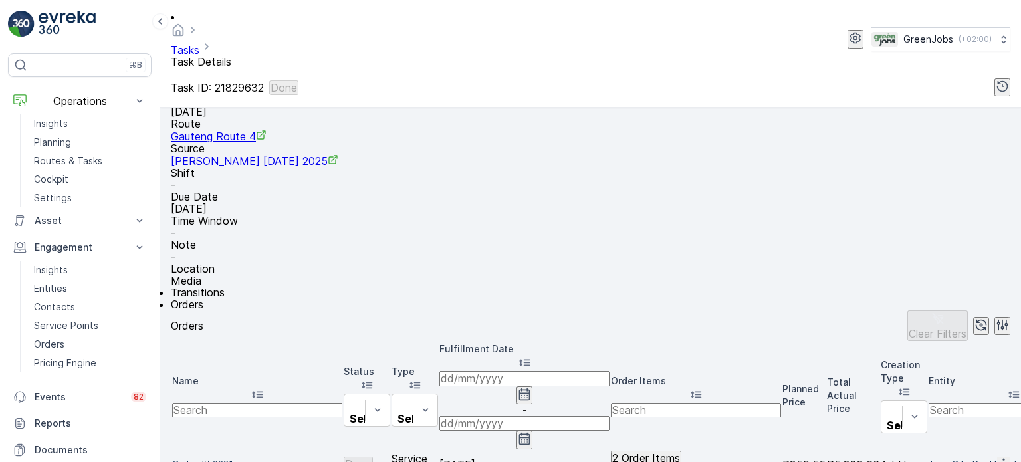
scroll to position [199, 0]
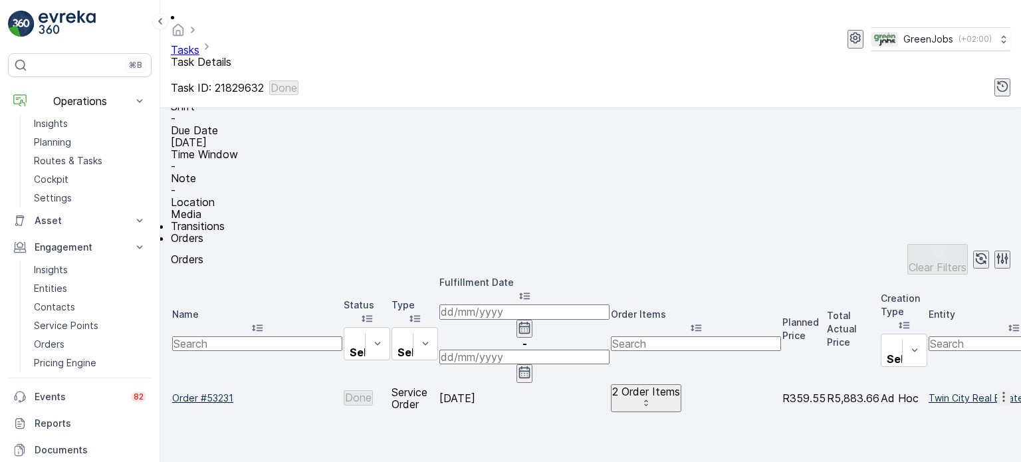
click at [237, 391] on span "Order #53231" at bounding box center [257, 397] width 170 height 13
